Goal: Task Accomplishment & Management: Use online tool/utility

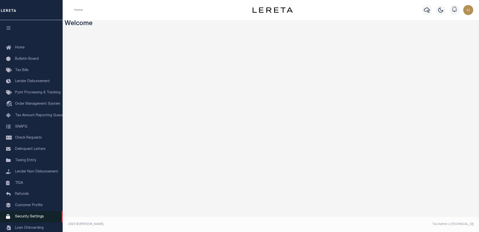
scroll to position [13, 0]
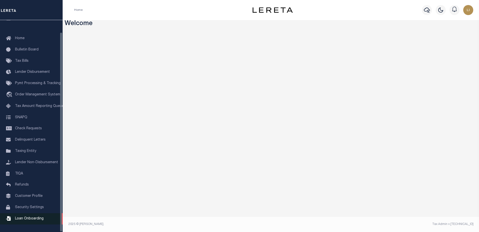
click at [31, 218] on span "Loan Onboarding" at bounding box center [29, 219] width 29 height 4
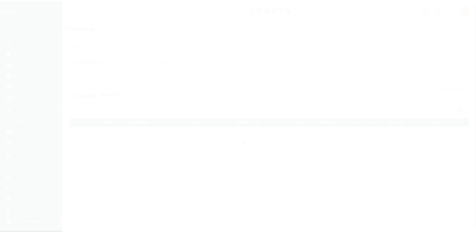
scroll to position [13, 0]
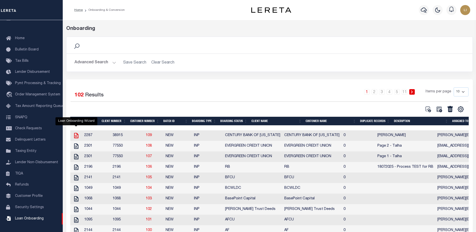
click at [75, 136] on icon "" at bounding box center [76, 136] width 4 height 6
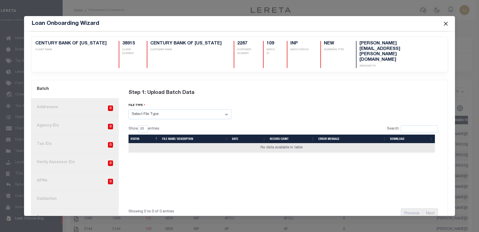
click at [443, 26] on button "Close" at bounding box center [446, 23] width 7 height 7
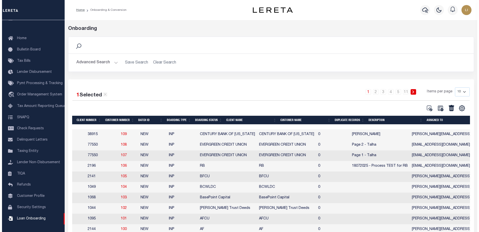
scroll to position [0, 0]
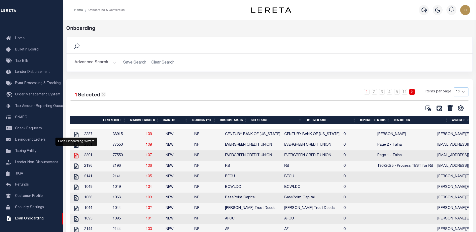
click at [77, 158] on icon "" at bounding box center [76, 155] width 7 height 7
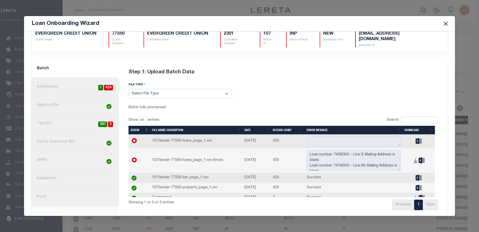
click at [447, 24] on button "Close" at bounding box center [446, 23] width 7 height 7
